Goal: Transaction & Acquisition: Purchase product/service

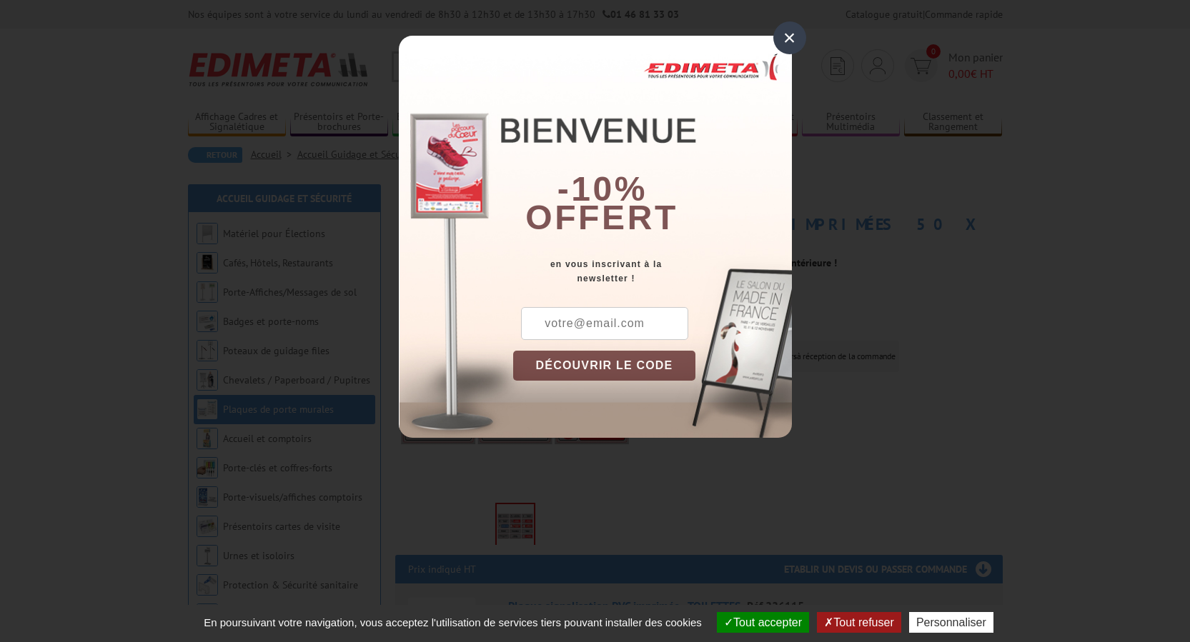
click at [786, 33] on div "×" at bounding box center [789, 37] width 33 height 33
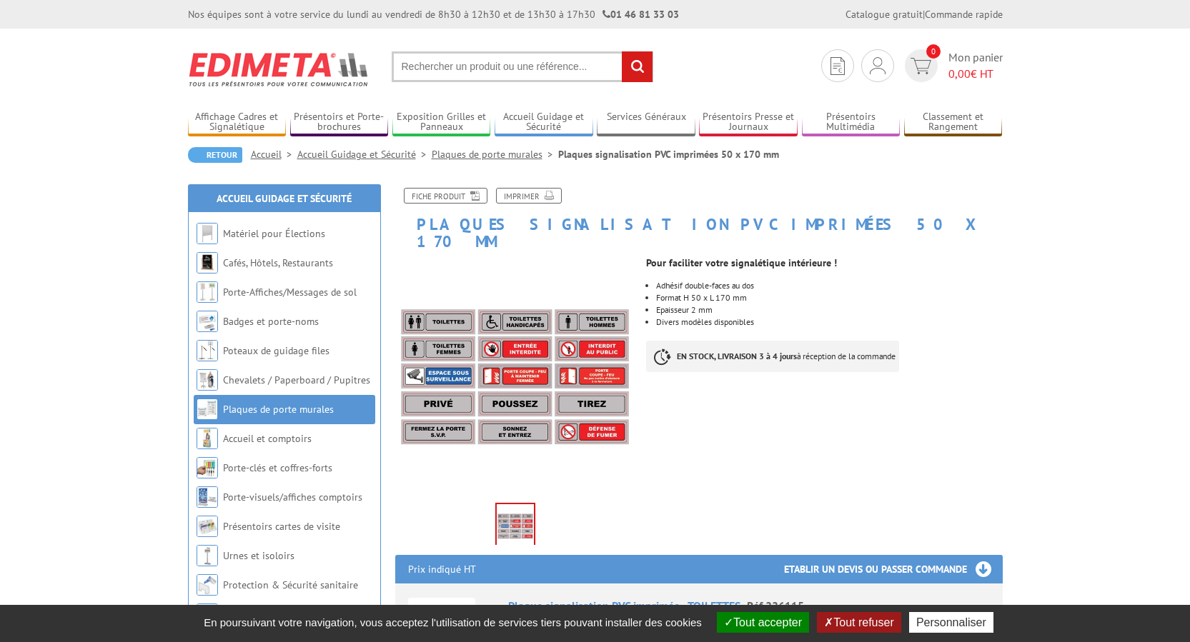
click at [786, 33] on section "Je me connecte Nouveau client ? Inscrivez-vous 0 Mon panier 0,00 € HT recherche…" at bounding box center [595, 62] width 815 height 67
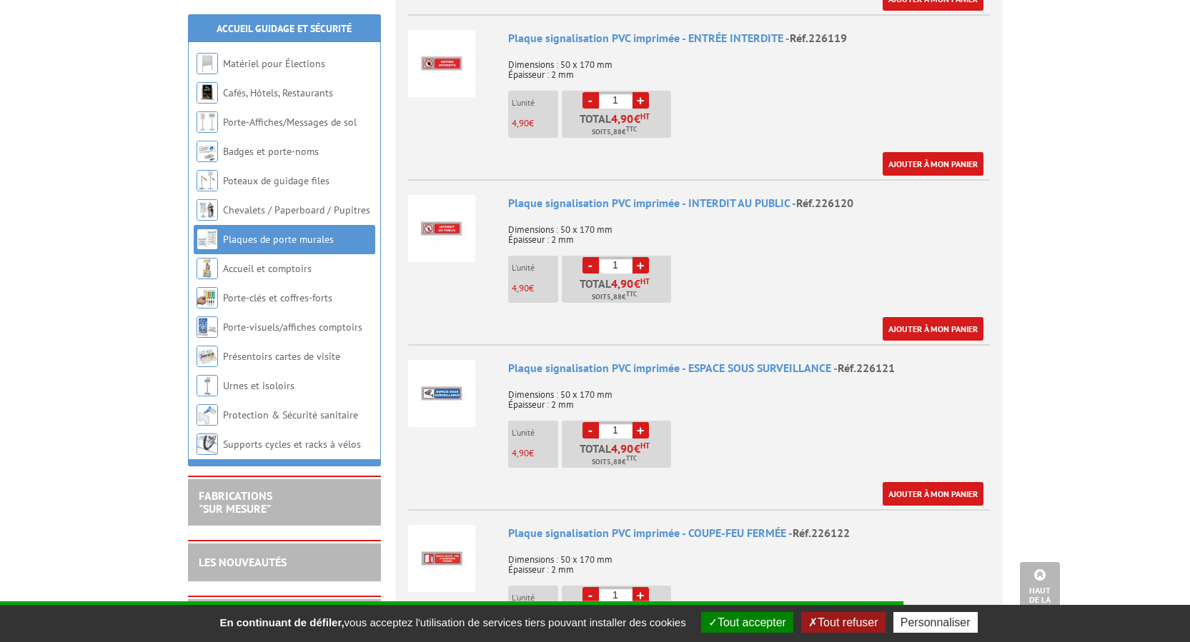
scroll to position [1286, 0]
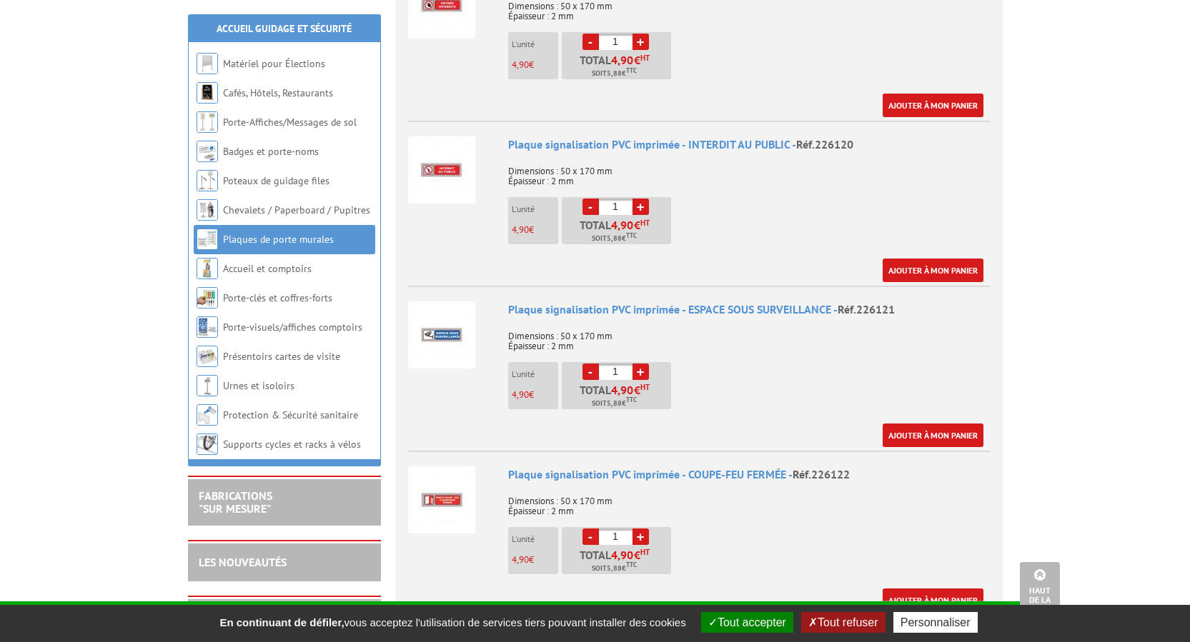
click at [442, 311] on img at bounding box center [441, 335] width 67 height 67
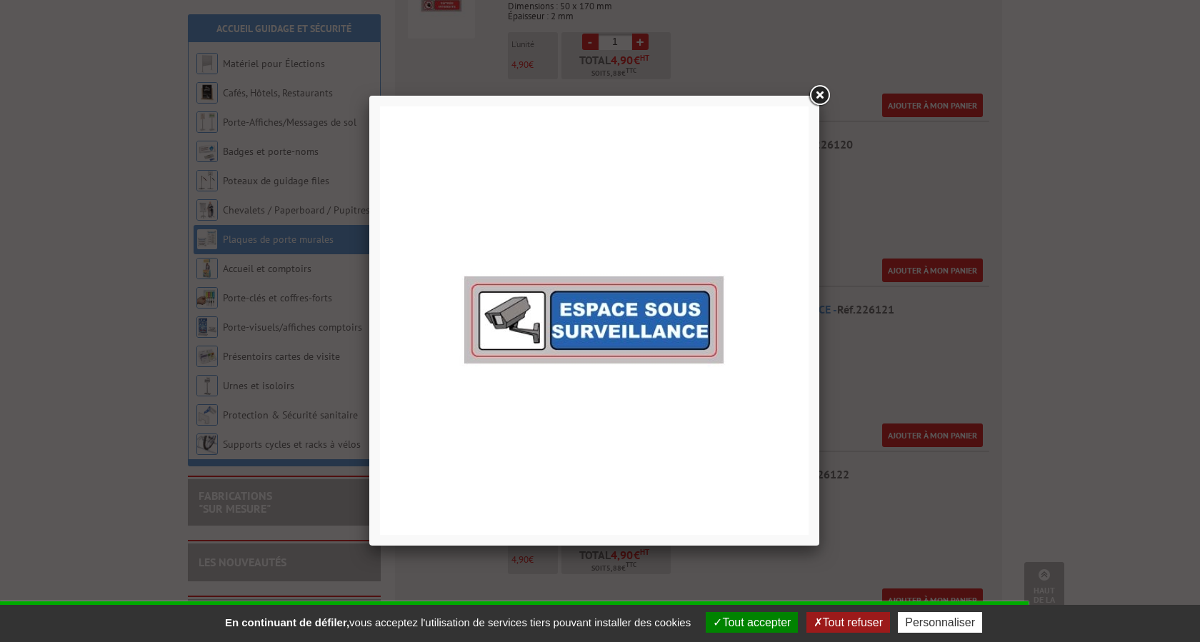
click at [820, 91] on link at bounding box center [820, 96] width 26 height 26
click at [820, 91] on div at bounding box center [600, 321] width 1200 height 642
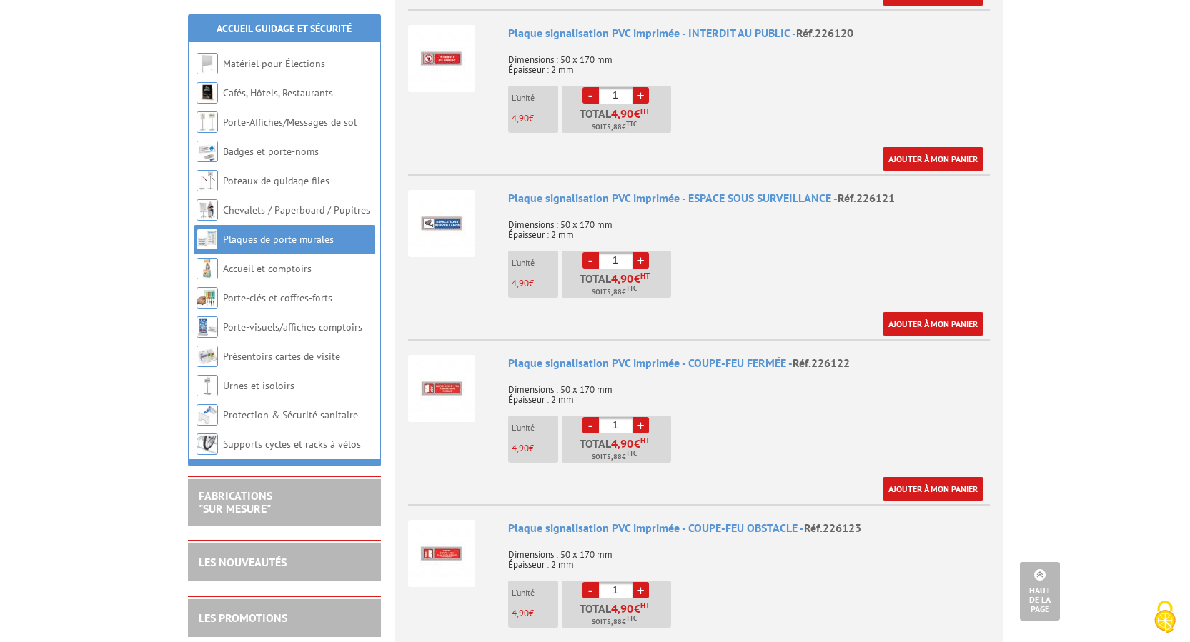
scroll to position [1358, 0]
